Goal: Task Accomplishment & Management: Manage account settings

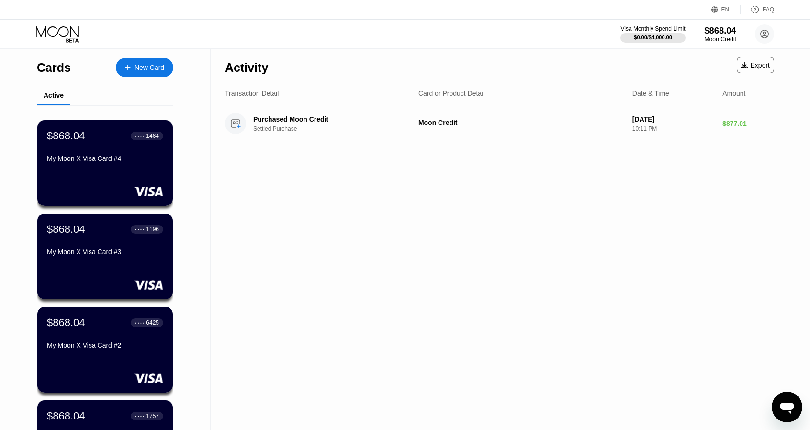
click at [716, 34] on div "$868.04" at bounding box center [720, 30] width 32 height 10
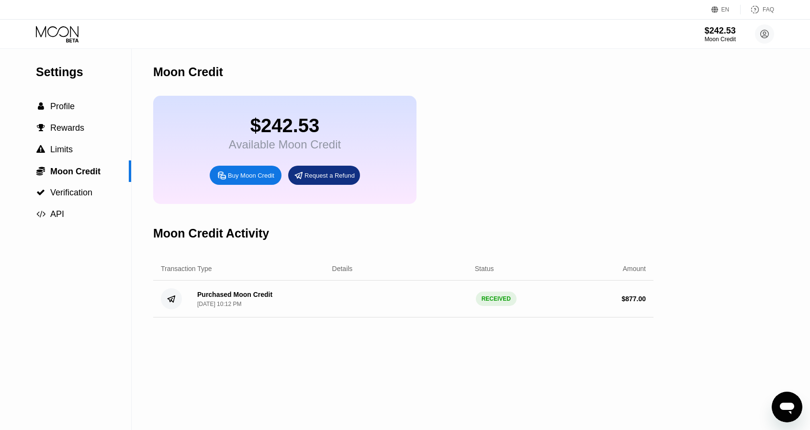
click at [63, 35] on icon at bounding box center [58, 34] width 45 height 17
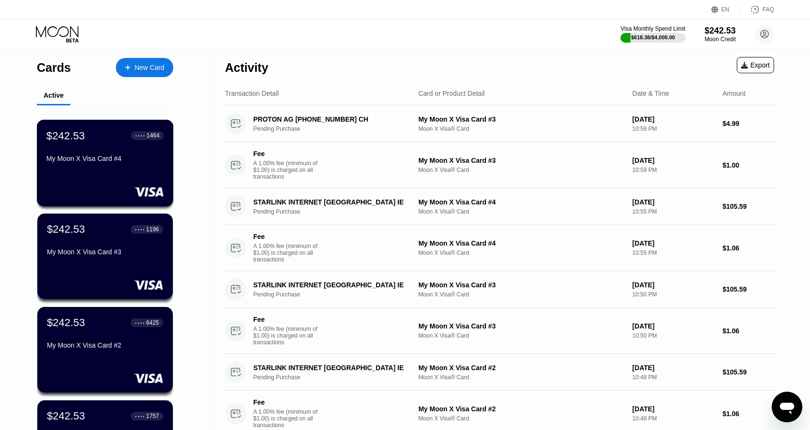
click at [136, 162] on div "My Moon X Visa Card #4" at bounding box center [104, 159] width 117 height 8
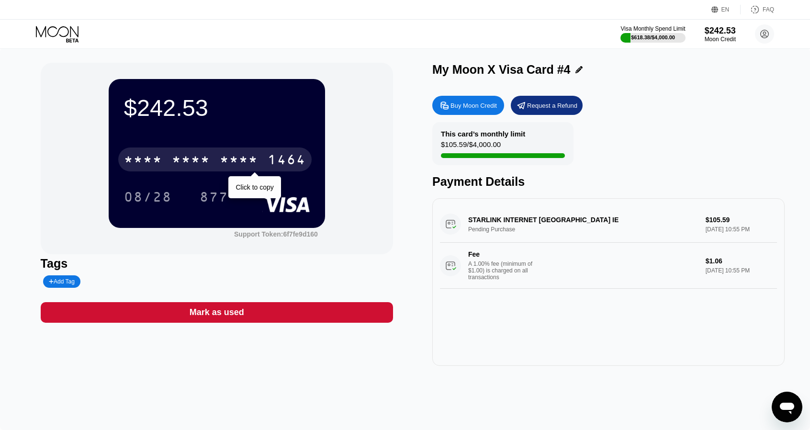
click at [230, 158] on div "* * * *" at bounding box center [239, 160] width 38 height 15
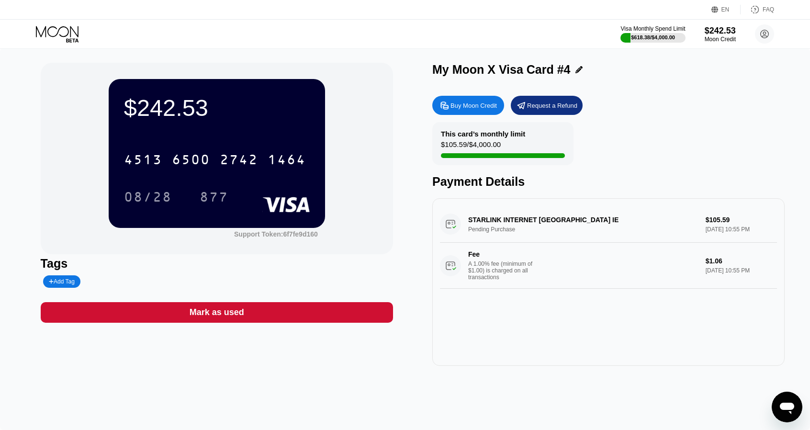
click at [65, 41] on icon at bounding box center [58, 34] width 45 height 17
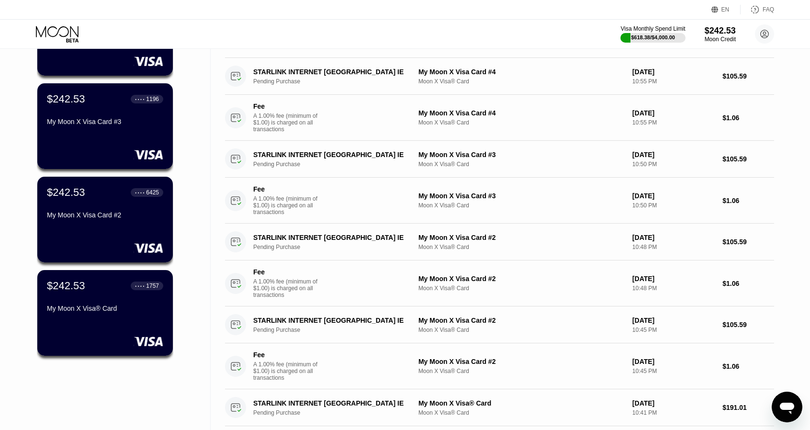
scroll to position [144, 0]
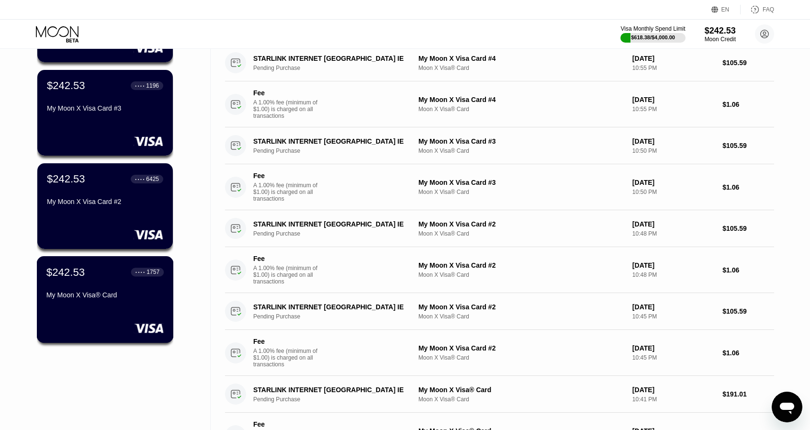
click at [96, 299] on div "My Moon X Visa® Card" at bounding box center [104, 295] width 117 height 8
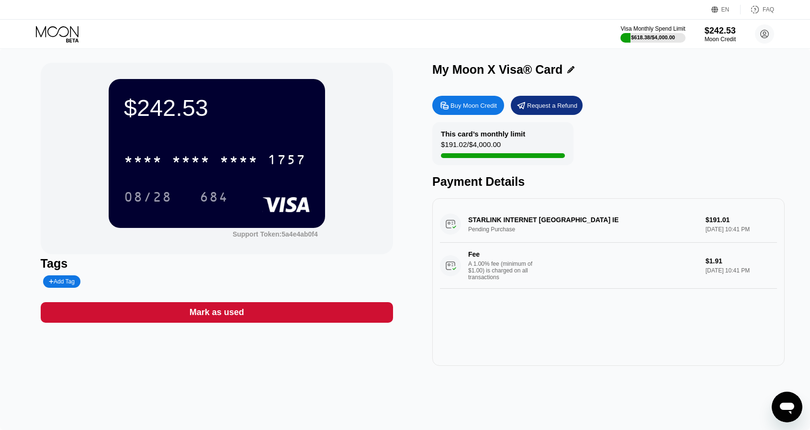
click at [76, 38] on icon at bounding box center [58, 34] width 45 height 17
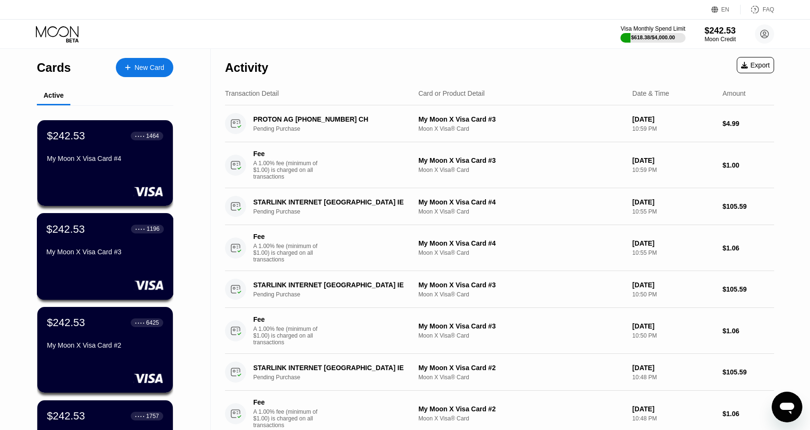
scroll to position [192, 0]
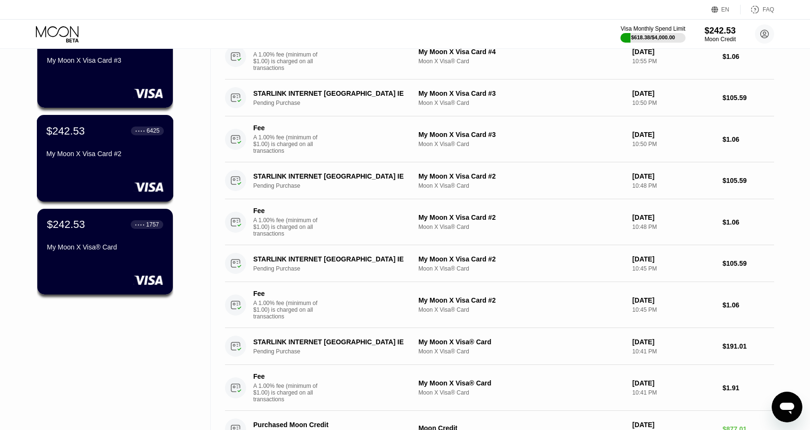
click at [89, 190] on div at bounding box center [104, 187] width 117 height 10
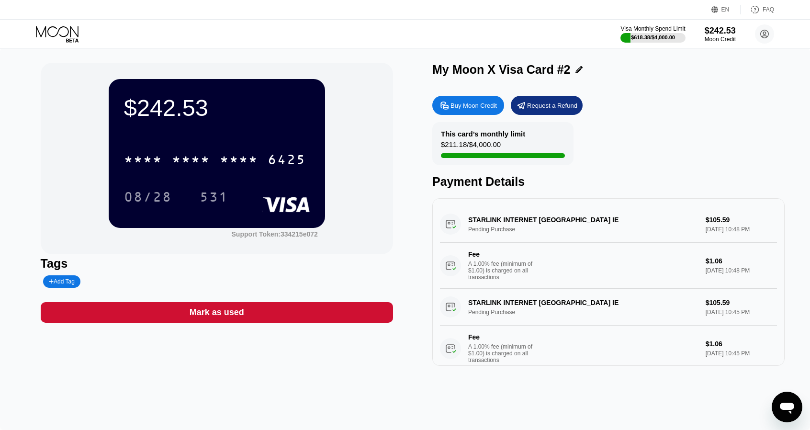
drag, startPoint x: 44, startPoint y: 21, endPoint x: 51, endPoint y: 26, distance: 8.5
click at [46, 22] on div "Visa Monthly Spend Limit $618.38 / $4,000.00 $242.53 Moon Credit rixlsjio@eblan…" at bounding box center [405, 34] width 810 height 29
click at [52, 26] on icon at bounding box center [58, 34] width 45 height 17
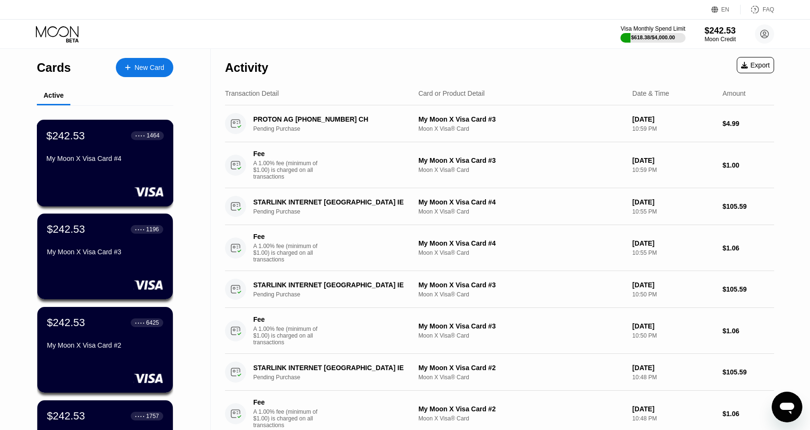
click at [79, 166] on div "My Moon X Visa Card #4" at bounding box center [104, 160] width 117 height 11
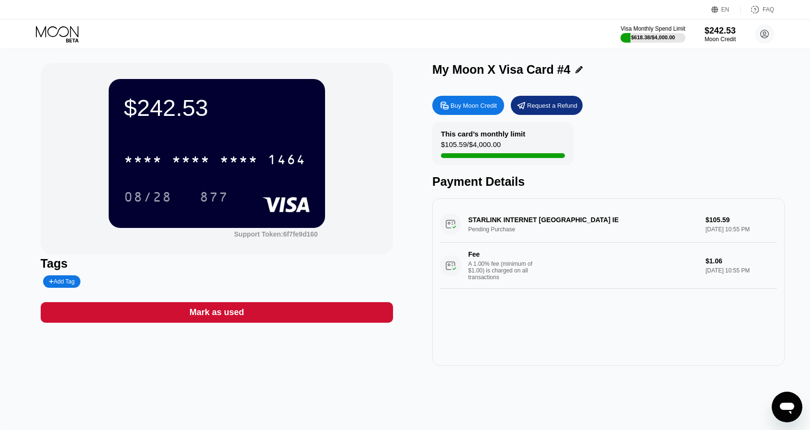
drag, startPoint x: 85, startPoint y: 45, endPoint x: 80, endPoint y: 41, distance: 6.4
click at [84, 45] on div "Visa Monthly Spend Limit $618.38 / $4,000.00 $242.53 Moon Credit rixlsjio@eblan…" at bounding box center [405, 34] width 810 height 29
click at [69, 34] on icon at bounding box center [58, 34] width 45 height 17
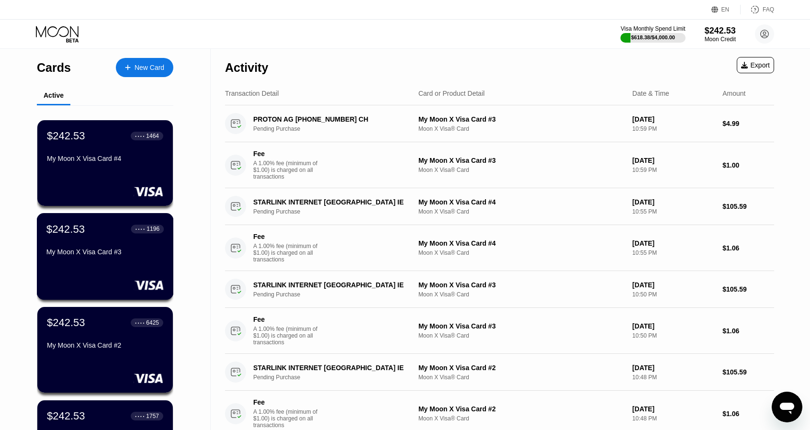
click at [119, 246] on div "$242.53 ● ● ● ● 1196 My Moon X Visa Card #3" at bounding box center [104, 241] width 117 height 37
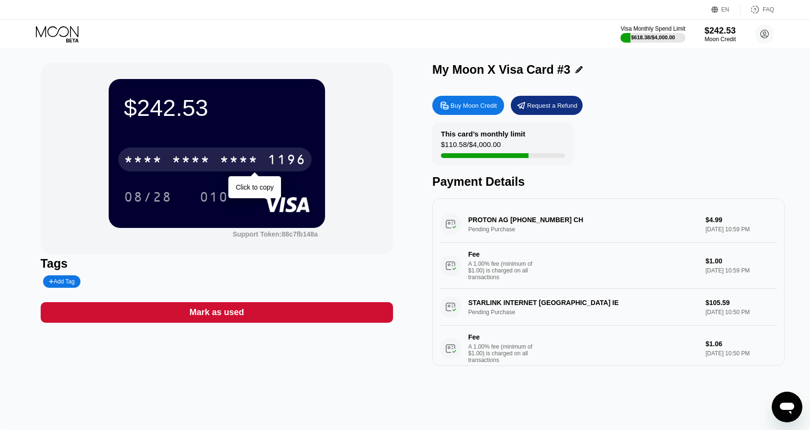
click at [239, 165] on div "* * * *" at bounding box center [239, 160] width 38 height 15
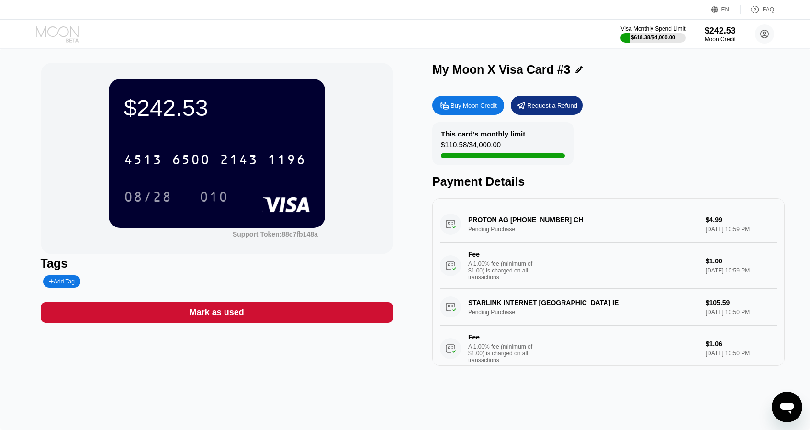
click at [71, 40] on icon at bounding box center [58, 34] width 45 height 17
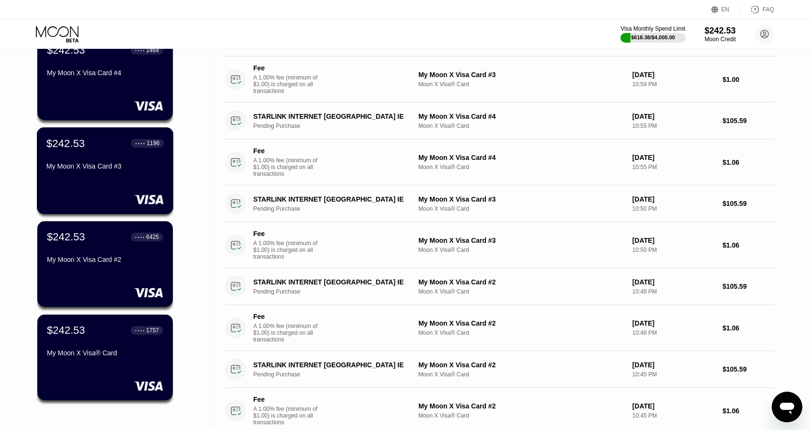
scroll to position [96, 0]
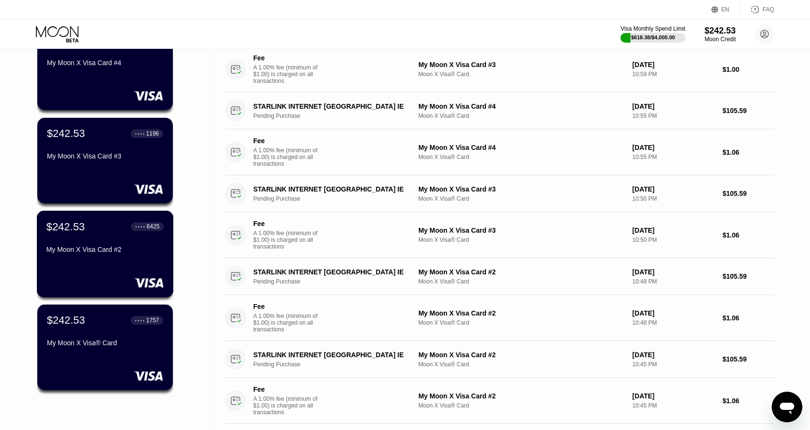
click at [132, 253] on div "My Moon X Visa Card #2" at bounding box center [104, 250] width 117 height 8
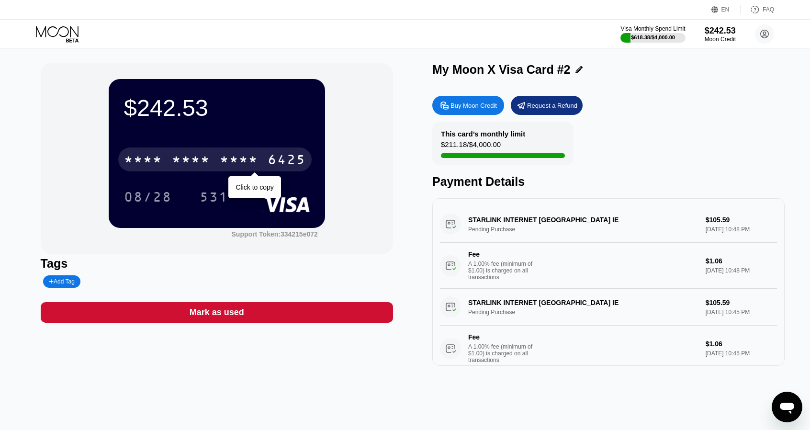
click at [233, 156] on div "* * * *" at bounding box center [239, 160] width 38 height 15
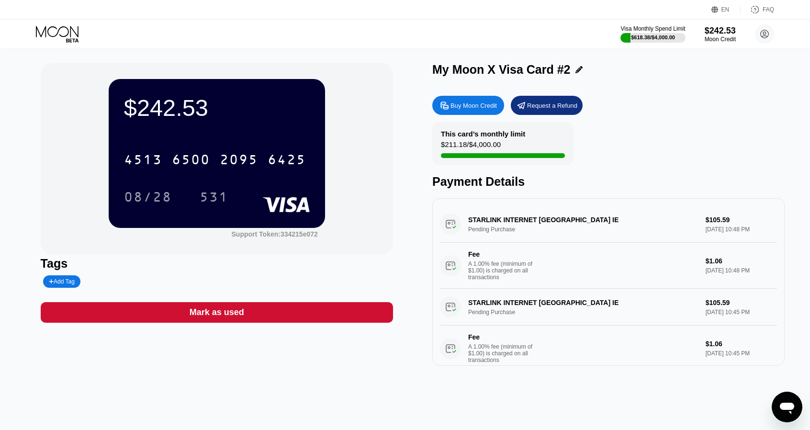
click at [73, 37] on icon at bounding box center [58, 34] width 45 height 17
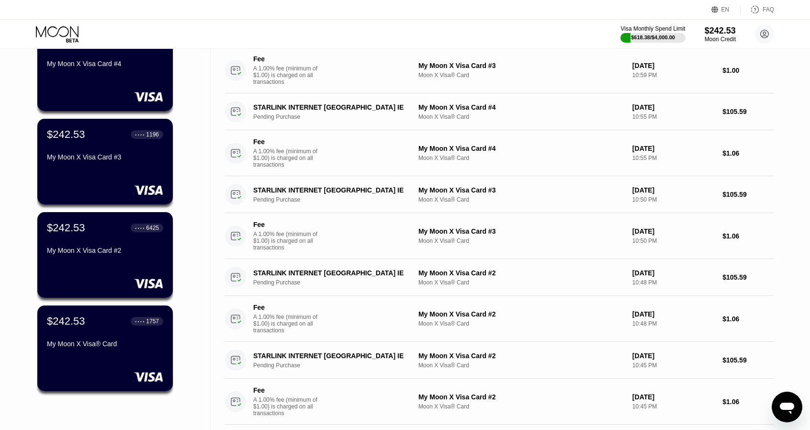
scroll to position [96, 0]
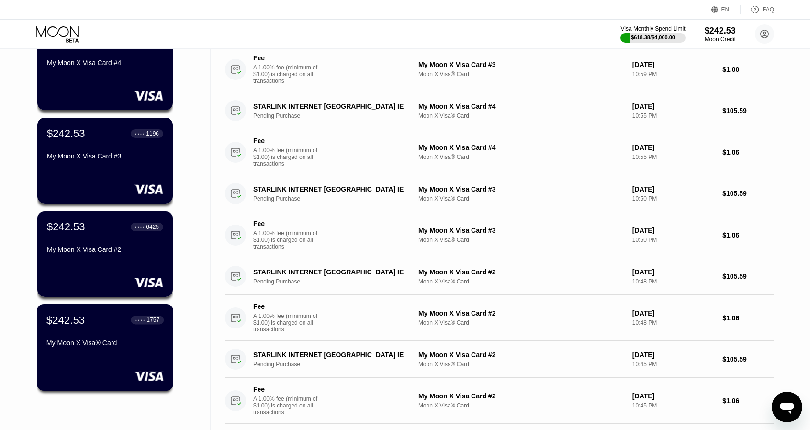
click at [161, 336] on div "$242.53 ● ● ● ● 1757 My Moon X Visa® Card" at bounding box center [104, 332] width 117 height 37
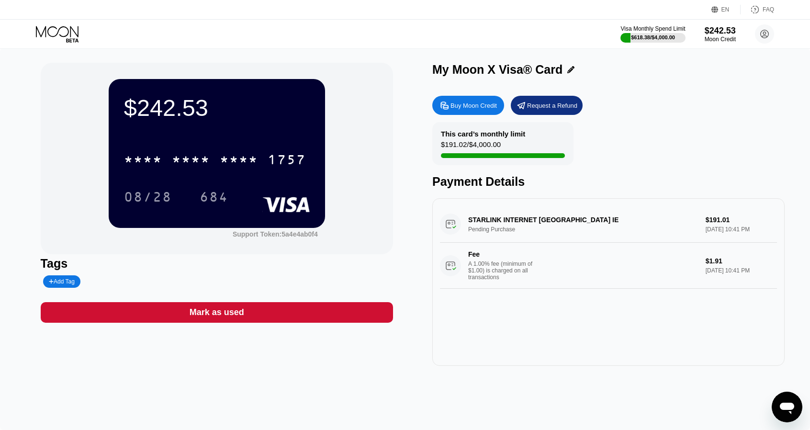
click at [230, 163] on div "* * * *" at bounding box center [239, 160] width 38 height 15
click at [50, 27] on icon at bounding box center [57, 31] width 43 height 11
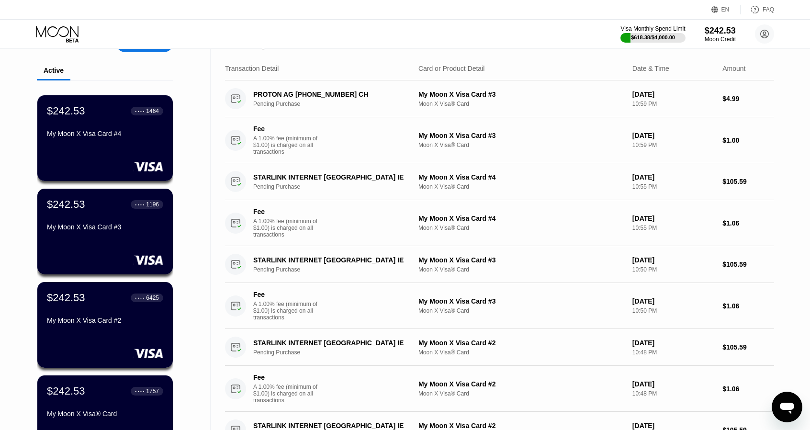
scroll to position [48, 0]
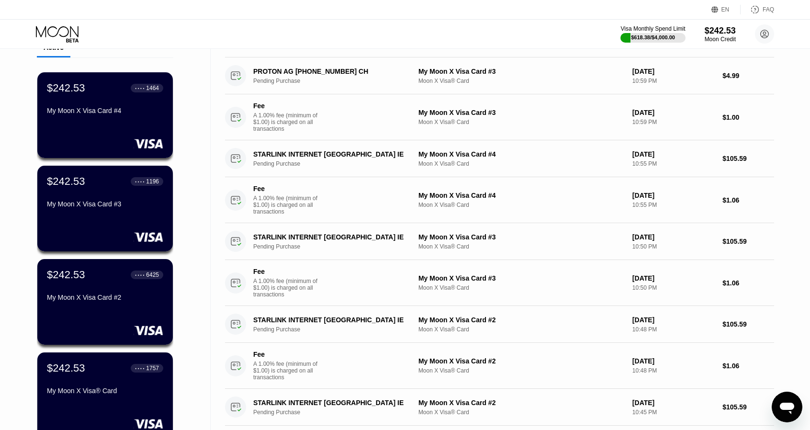
click at [125, 215] on div "$242.53 ● ● ● ● 1196 My Moon X Visa Card #3" at bounding box center [104, 209] width 135 height 86
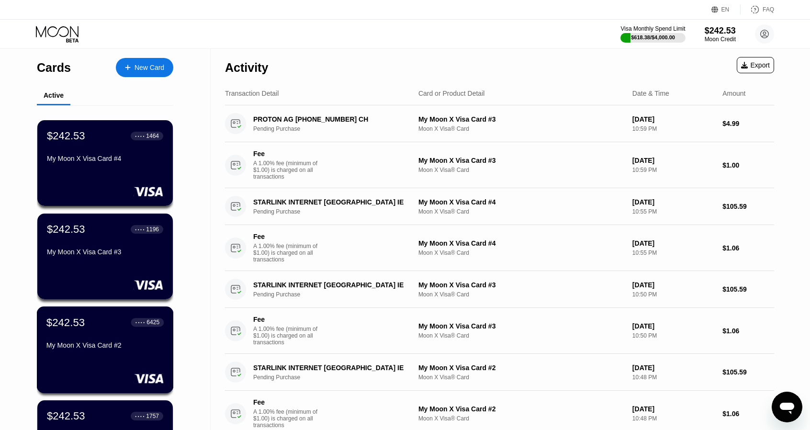
click at [92, 344] on div "My Moon X Visa Card #2" at bounding box center [104, 345] width 117 height 8
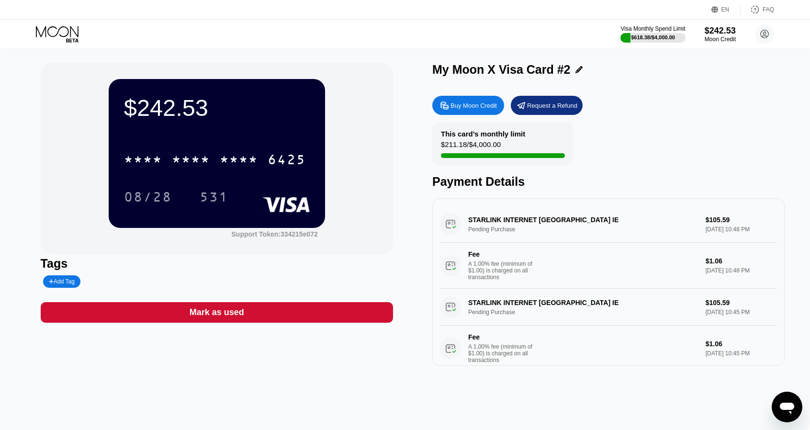
click at [71, 33] on icon at bounding box center [57, 31] width 43 height 11
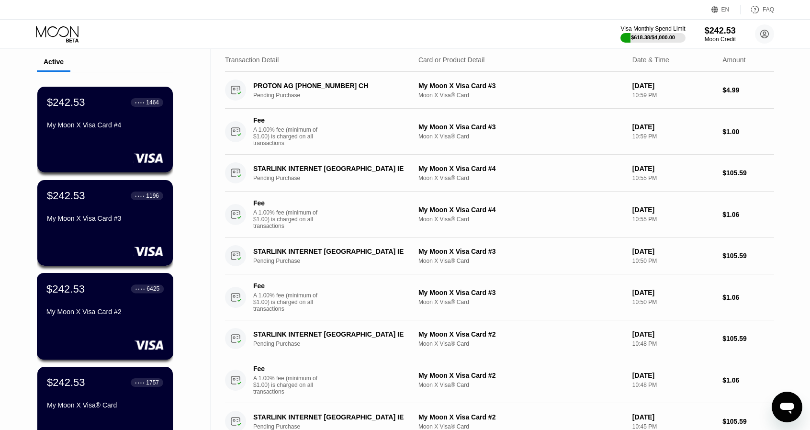
scroll to position [96, 0]
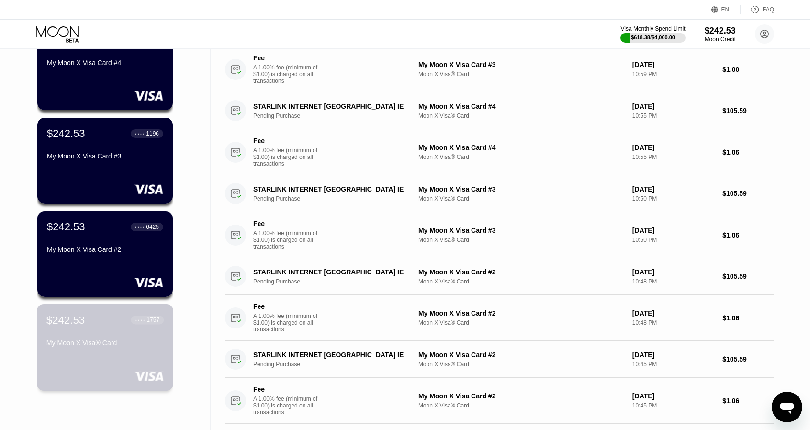
click at [122, 359] on div "$242.53 ● ● ● ● 1757 My Moon X Visa® Card" at bounding box center [105, 347] width 137 height 87
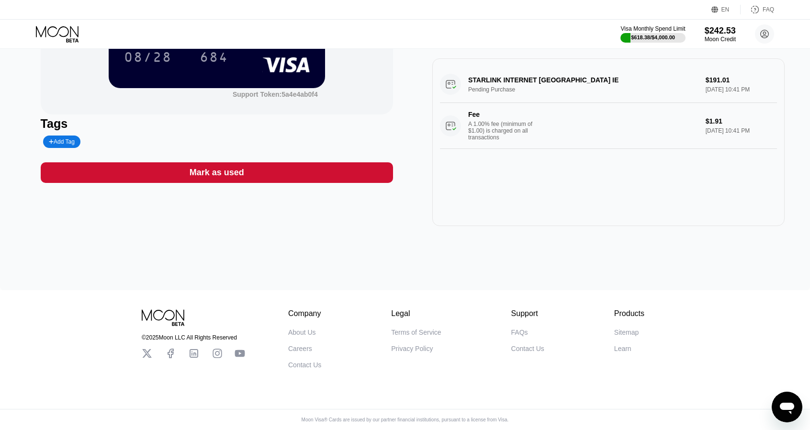
scroll to position [147, 0]
click at [52, 36] on icon at bounding box center [57, 31] width 43 height 11
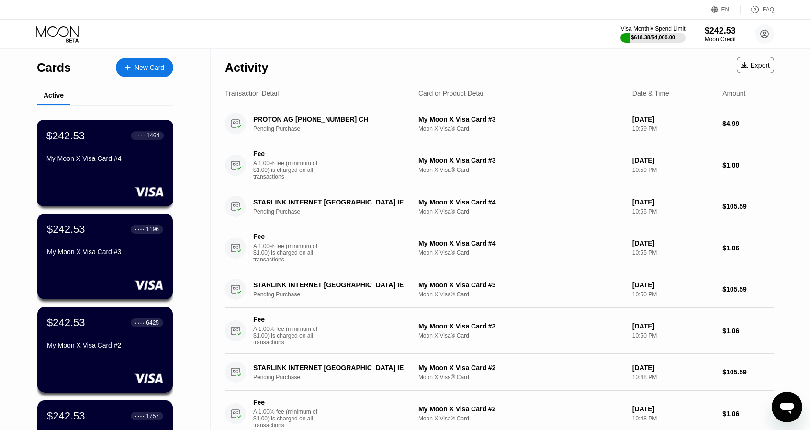
click at [114, 157] on div "My Moon X Visa Card #4" at bounding box center [104, 159] width 117 height 8
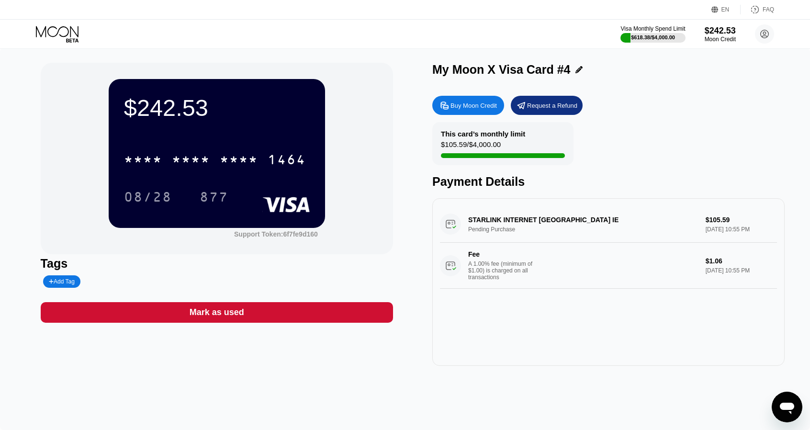
click at [68, 40] on icon at bounding box center [72, 40] width 12 height 4
